Goal: Transaction & Acquisition: Purchase product/service

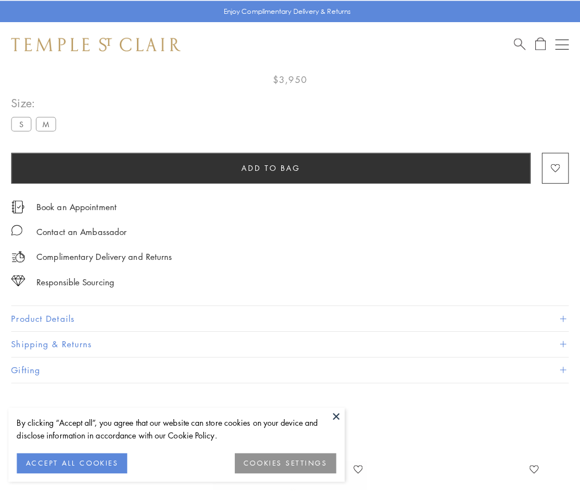
scroll to position [65, 0]
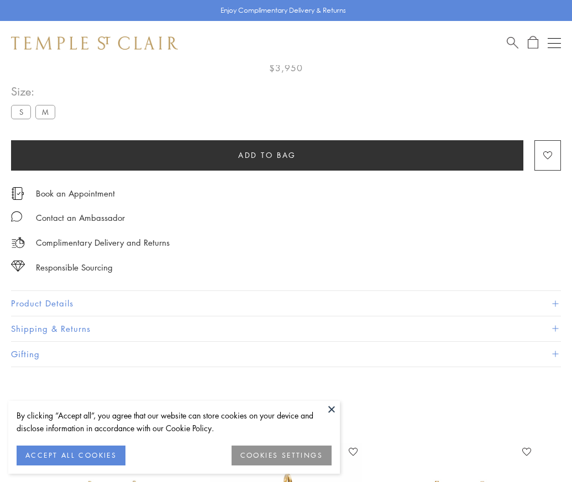
click at [267, 155] on span "Add to bag" at bounding box center [267, 155] width 58 height 12
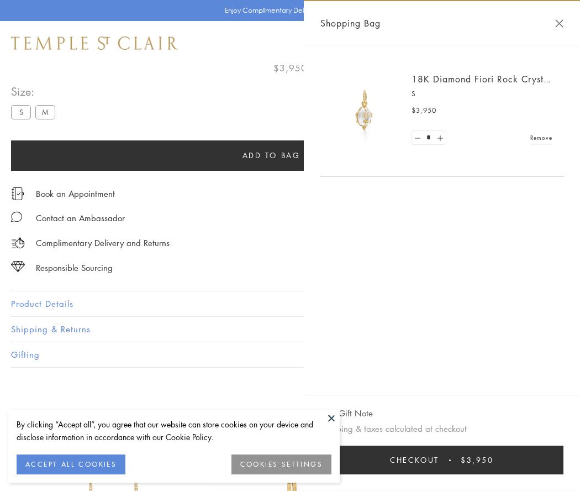
click at [462, 460] on button "Checkout $3,950" at bounding box center [441, 459] width 243 height 29
